Goal: Check status

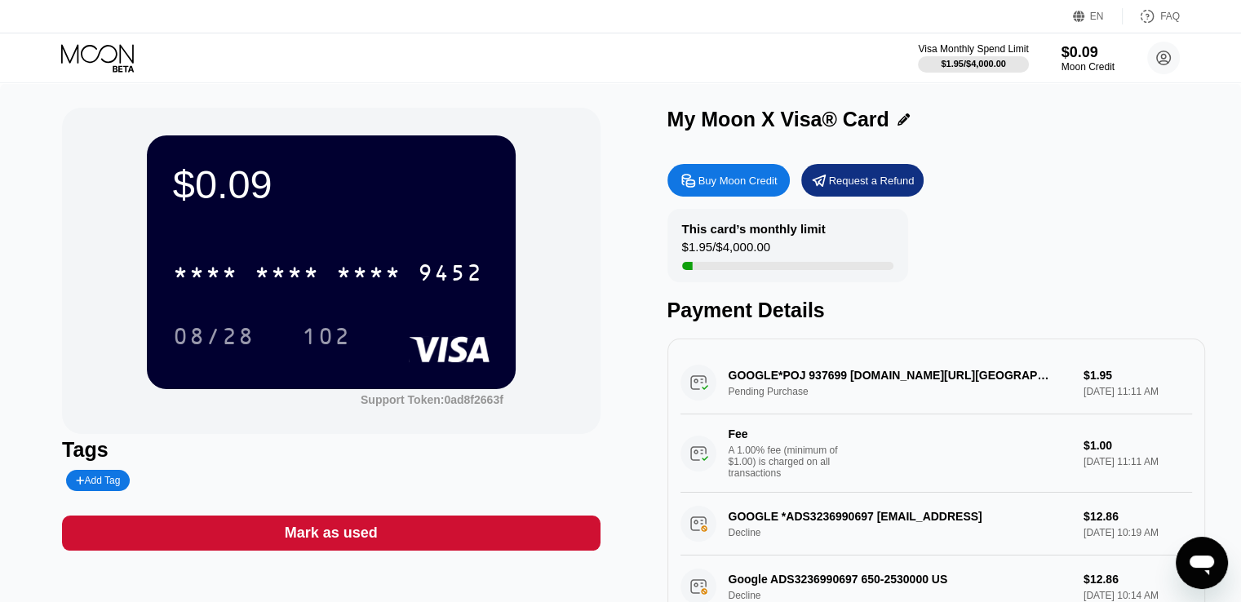
click at [109, 59] on icon at bounding box center [99, 58] width 76 height 29
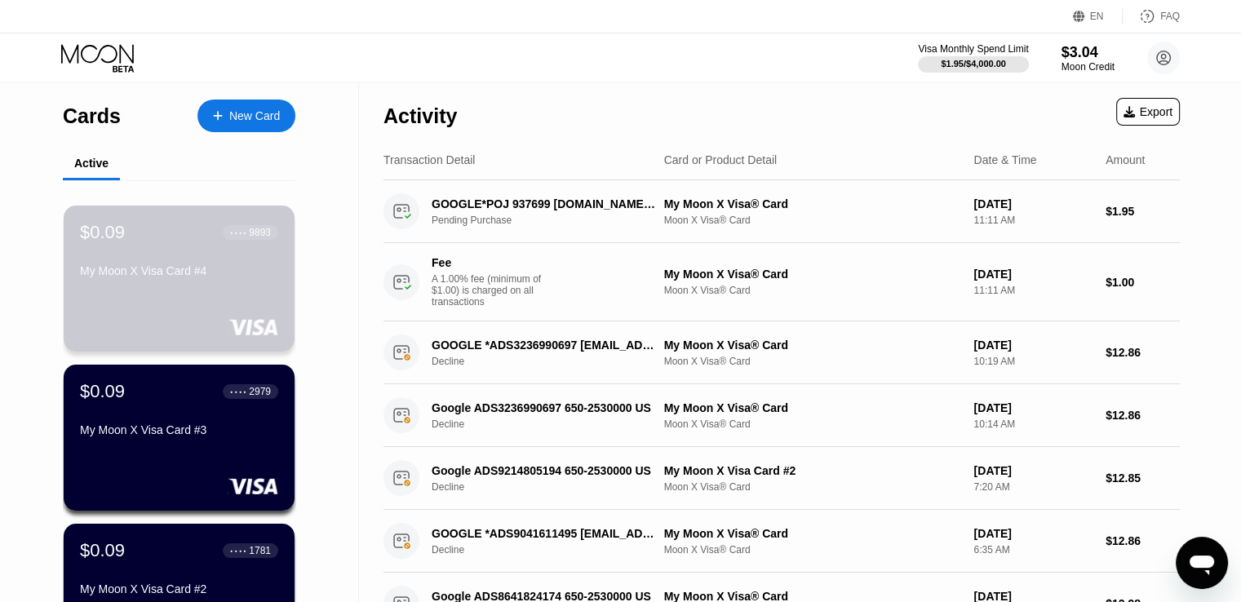
click at [150, 243] on div "$0.09 ● ● ● ● 9893" at bounding box center [179, 232] width 198 height 21
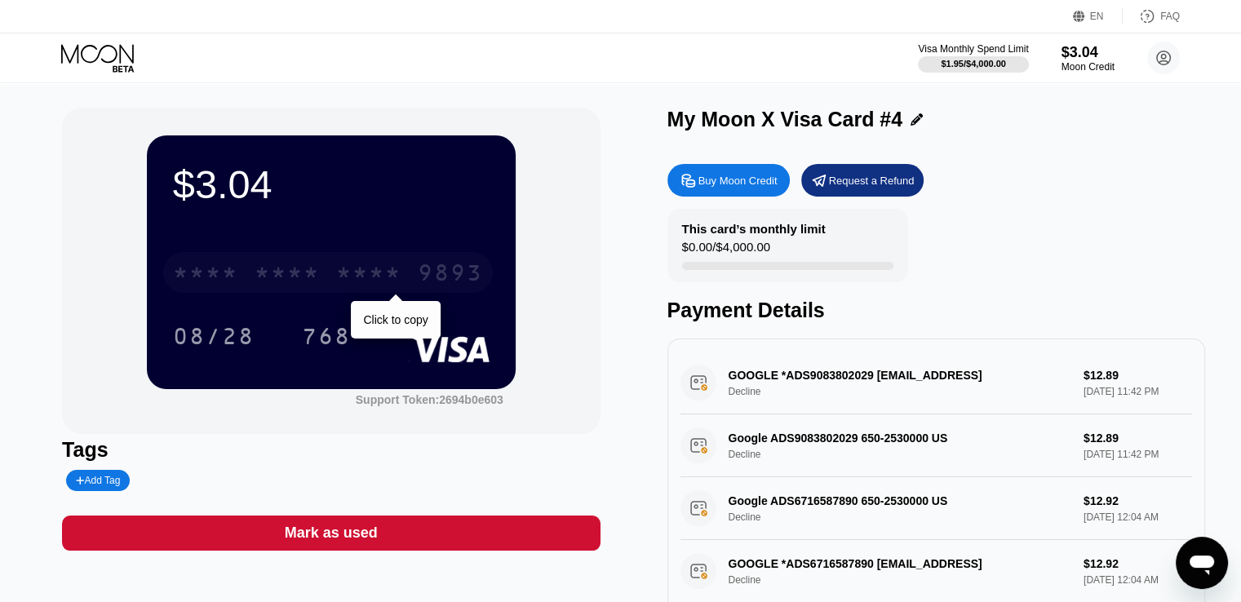
click at [431, 286] on div "9893" at bounding box center [450, 275] width 65 height 26
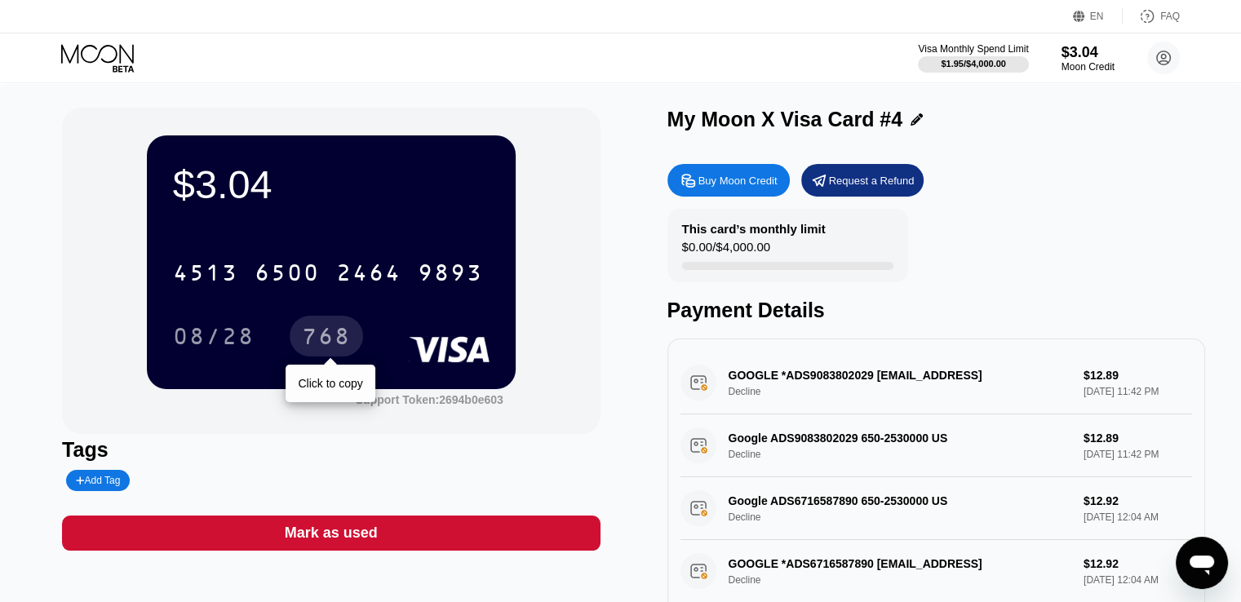
click at [346, 341] on div "768" at bounding box center [326, 339] width 49 height 26
